Goal: Information Seeking & Learning: Learn about a topic

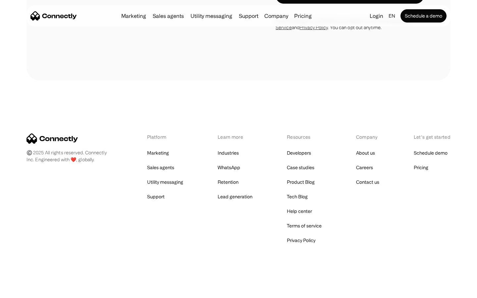
scroll to position [448, 0]
